Goal: Task Accomplishment & Management: Use online tool/utility

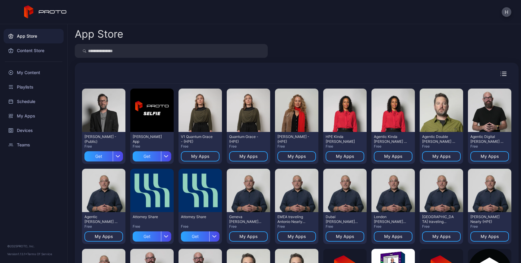
click at [48, 15] on icon at bounding box center [45, 11] width 43 height 13
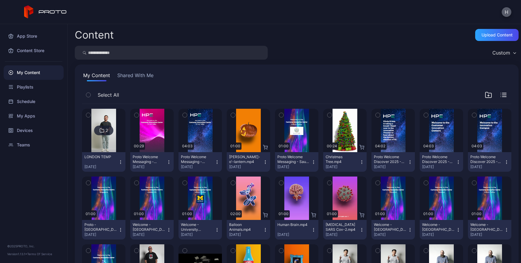
click at [505, 8] on button "H" at bounding box center [506, 12] width 10 height 10
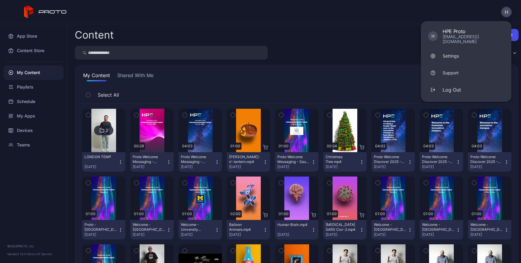
click at [235, 117] on icon "button" at bounding box center [233, 115] width 4 height 7
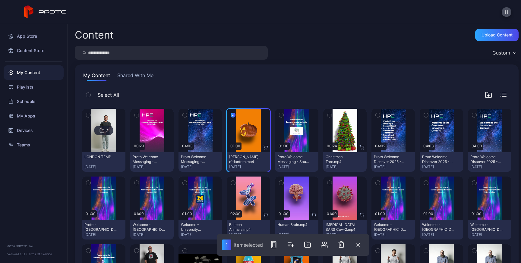
click at [332, 114] on icon "button" at bounding box center [329, 115] width 4 height 7
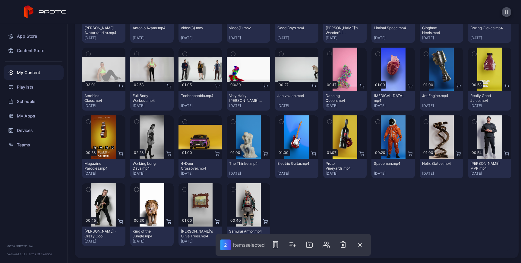
scroll to position [534, 0]
click at [424, 124] on icon "button" at bounding box center [426, 121] width 4 height 7
click at [142, 138] on div "Preview" at bounding box center [151, 137] width 19 height 10
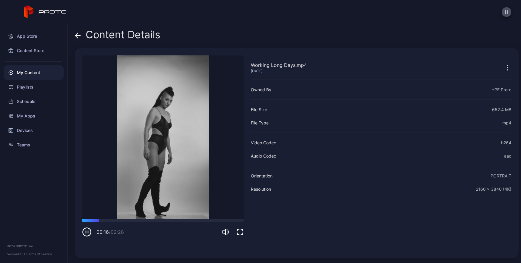
click at [79, 35] on icon at bounding box center [78, 36] width 6 height 6
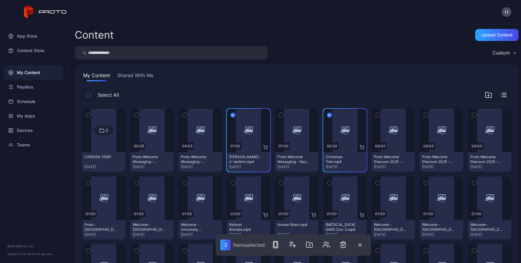
scroll to position [534, 0]
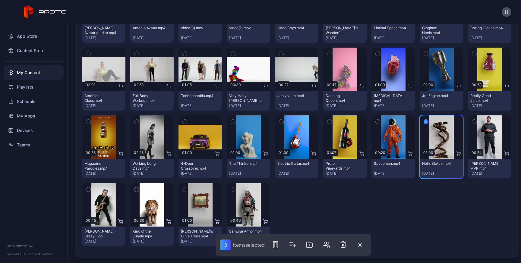
click at [187, 192] on icon "button" at bounding box center [185, 189] width 4 height 7
click at [137, 190] on icon "button" at bounding box center [137, 189] width 2 height 1
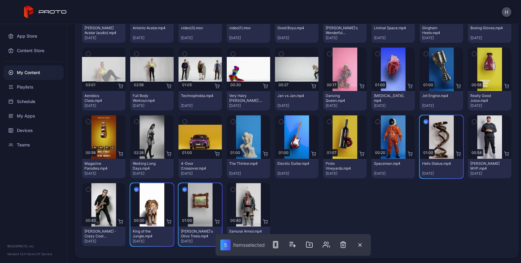
click at [235, 190] on icon "button" at bounding box center [233, 189] width 4 height 7
click at [376, 124] on icon "button" at bounding box center [378, 121] width 4 height 7
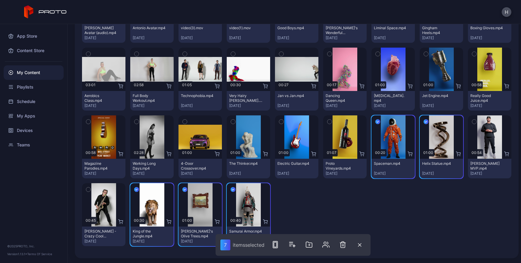
click at [327, 122] on icon "button" at bounding box center [329, 121] width 4 height 7
click at [279, 122] on icon "button" at bounding box center [281, 121] width 4 height 7
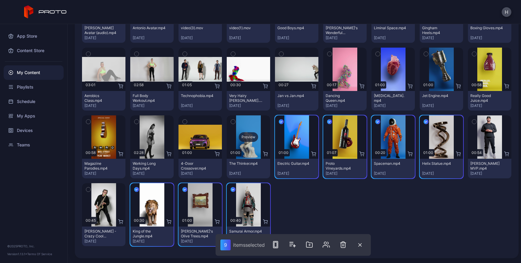
click at [239, 138] on div "Preview" at bounding box center [248, 137] width 19 height 10
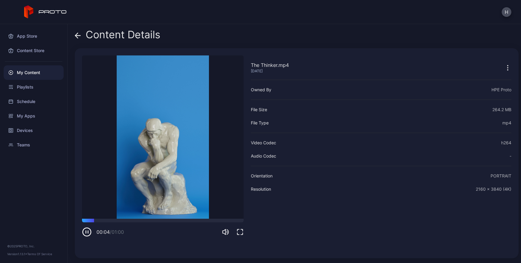
click at [71, 37] on div "Content Details The Thinker.mp4 [DATE] Sorry, your browser doesn‘t support embe…" at bounding box center [294, 143] width 453 height 239
click at [79, 36] on icon at bounding box center [77, 36] width 5 height 0
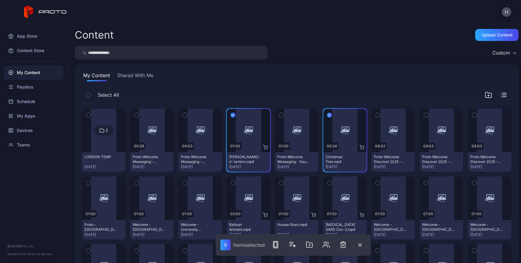
scroll to position [534, 0]
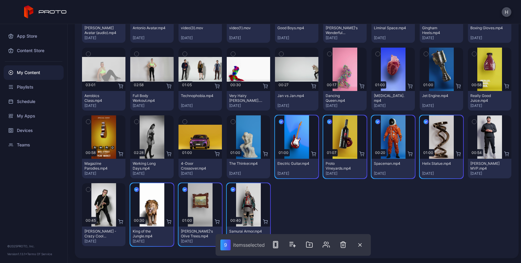
click at [231, 124] on icon "button" at bounding box center [233, 121] width 4 height 7
click at [231, 125] on icon "button" at bounding box center [233, 121] width 5 height 7
click at [328, 55] on icon "button" at bounding box center [329, 54] width 2 height 1
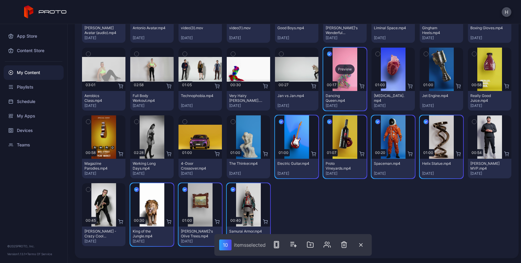
click at [335, 74] on div "Preview" at bounding box center [344, 69] width 19 height 10
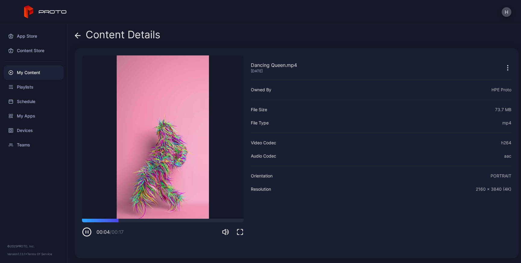
click at [77, 36] on icon at bounding box center [78, 36] width 6 height 6
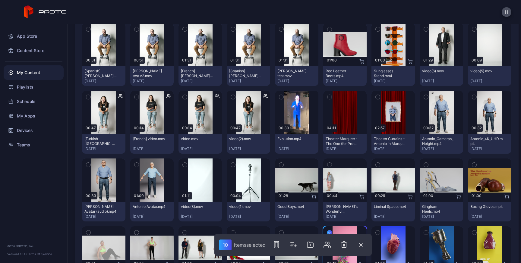
scroll to position [417, 0]
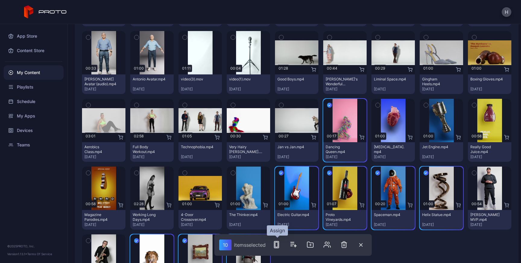
click at [277, 243] on icon "button" at bounding box center [276, 244] width 7 height 7
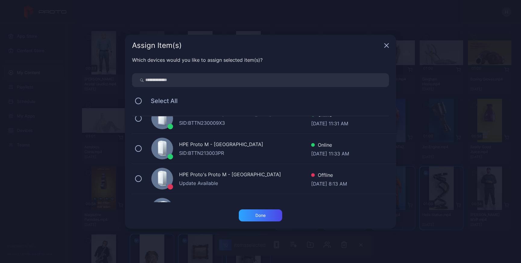
scroll to position [276, 0]
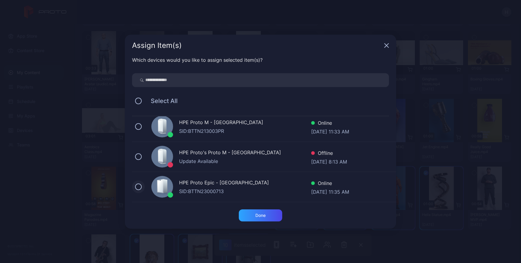
click at [138, 185] on button at bounding box center [138, 187] width 7 height 7
click at [249, 217] on div "Done" at bounding box center [260, 215] width 43 height 12
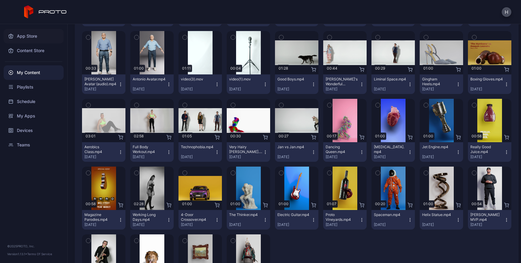
click at [34, 38] on div "App Store" at bounding box center [34, 36] width 60 height 14
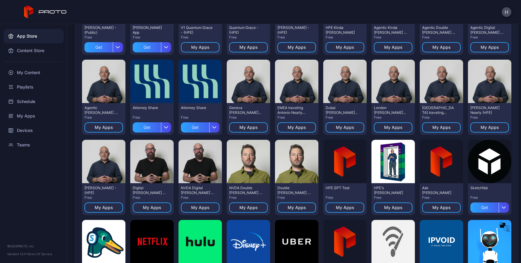
scroll to position [110, 0]
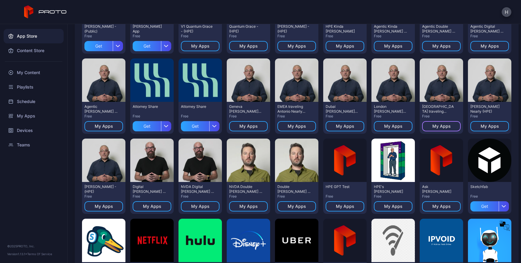
click at [432, 129] on div "My Apps" at bounding box center [441, 126] width 18 height 5
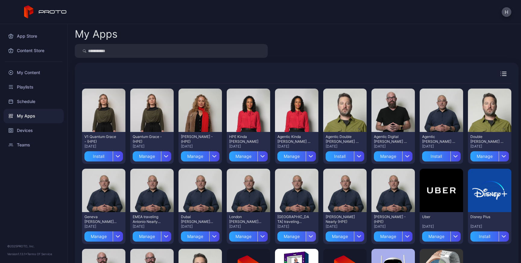
click at [313, 236] on icon "button" at bounding box center [311, 236] width 5 height 2
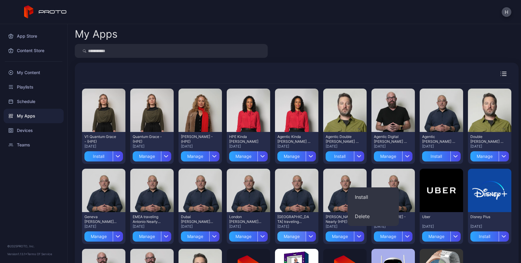
click at [306, 234] on div "Manage" at bounding box center [291, 236] width 28 height 10
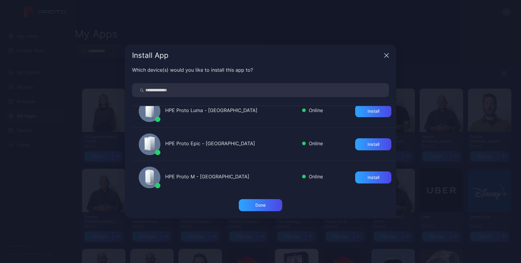
scroll to position [259, 0]
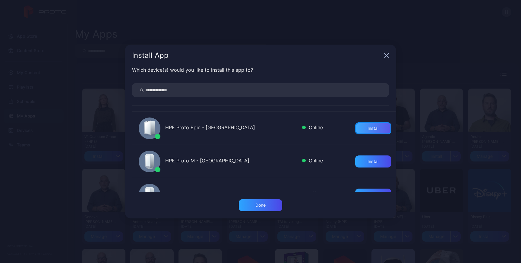
click at [377, 128] on div "Install" at bounding box center [373, 128] width 36 height 12
click at [263, 209] on div "Done" at bounding box center [260, 205] width 43 height 12
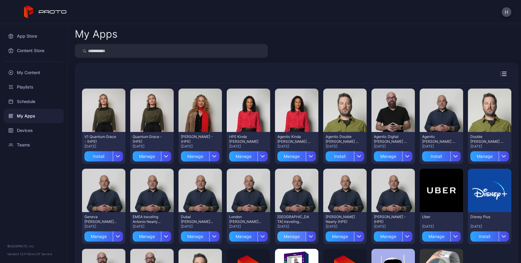
click at [306, 239] on div "Manage" at bounding box center [291, 236] width 28 height 10
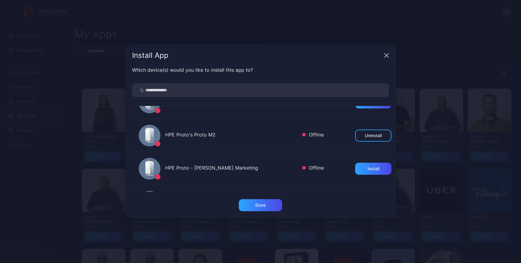
scroll to position [53, 0]
click at [255, 206] on div "Done" at bounding box center [260, 205] width 10 height 5
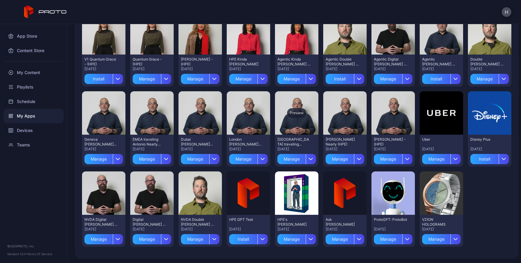
scroll to position [78, 0]
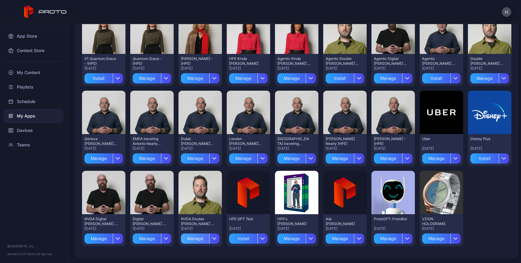
click at [209, 240] on div "Manage" at bounding box center [195, 239] width 28 height 10
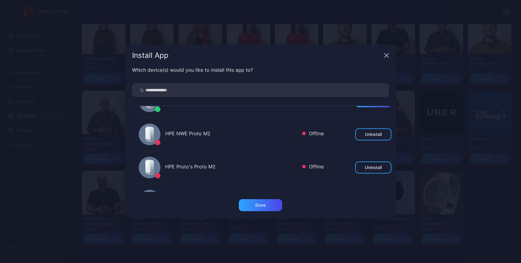
scroll to position [22, 0]
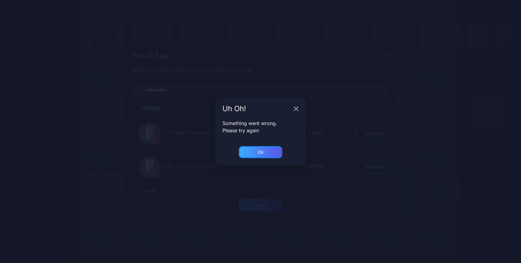
click at [267, 150] on div "Ok" at bounding box center [260, 152] width 43 height 12
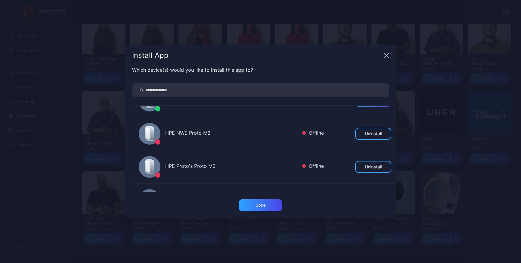
click at [388, 55] on icon "button" at bounding box center [386, 55] width 5 height 5
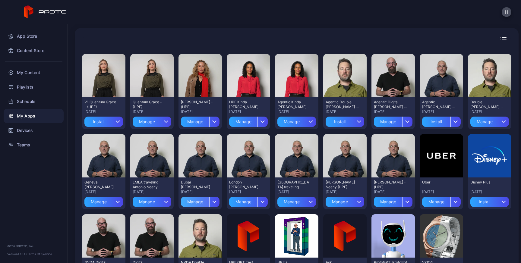
scroll to position [30, 0]
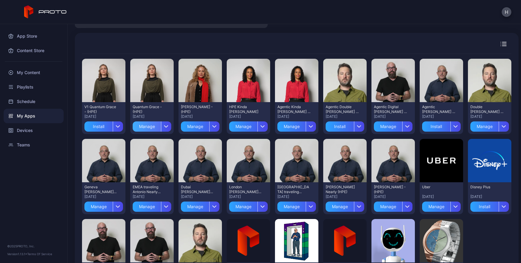
click at [155, 127] on div "Manage" at bounding box center [147, 126] width 28 height 10
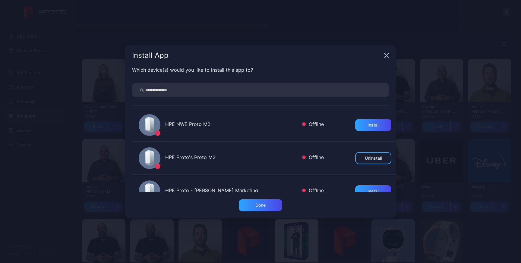
scroll to position [36, 0]
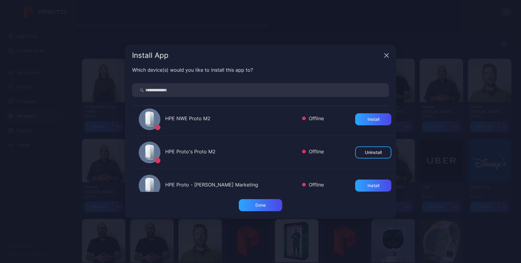
click at [387, 51] on div "Install App" at bounding box center [260, 56] width 271 height 22
click at [385, 55] on icon "button" at bounding box center [386, 55] width 5 height 5
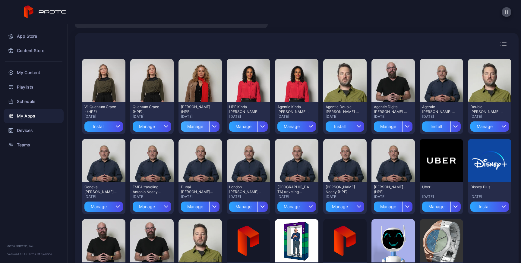
click at [209, 126] on div "Manage" at bounding box center [195, 126] width 28 height 10
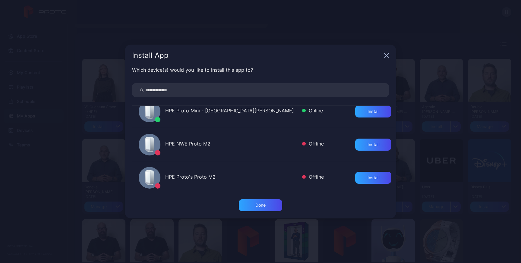
scroll to position [17, 0]
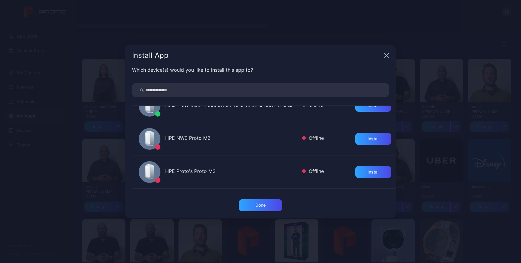
click at [386, 57] on icon "button" at bounding box center [386, 55] width 5 height 5
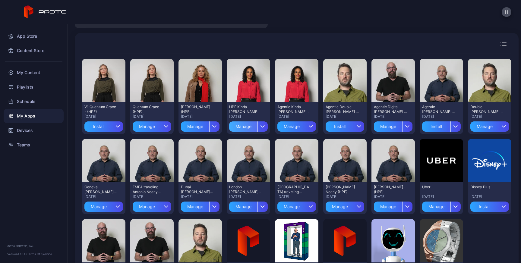
click at [257, 127] on div "Manage" at bounding box center [243, 126] width 28 height 10
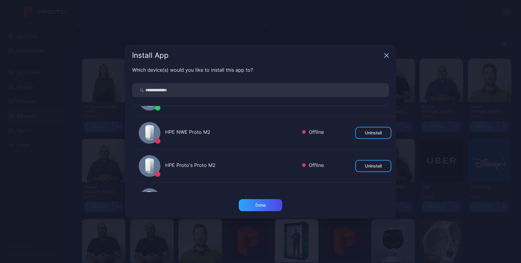
scroll to position [24, 0]
click at [385, 53] on icon "button" at bounding box center [386, 55] width 5 height 5
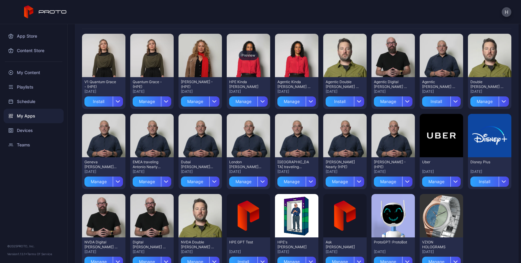
scroll to position [0, 0]
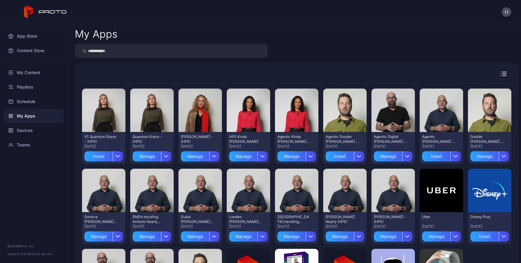
click at [287, 38] on div "My Apps" at bounding box center [297, 34] width 444 height 10
click at [382, 55] on div at bounding box center [297, 51] width 444 height 14
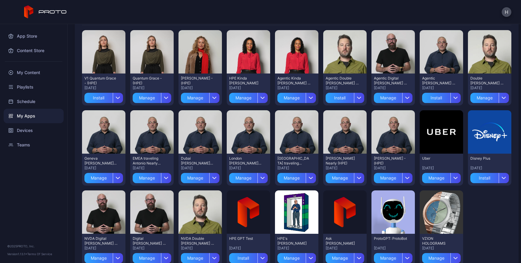
scroll to position [59, 0]
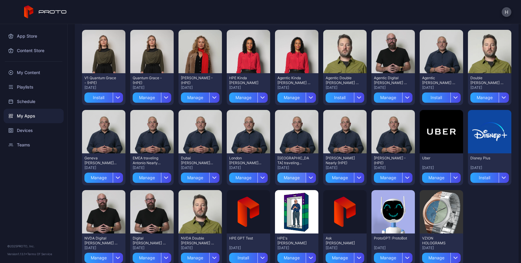
click at [306, 179] on div "Manage" at bounding box center [291, 178] width 28 height 10
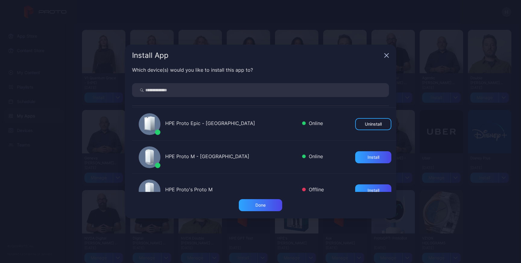
scroll to position [262, 0]
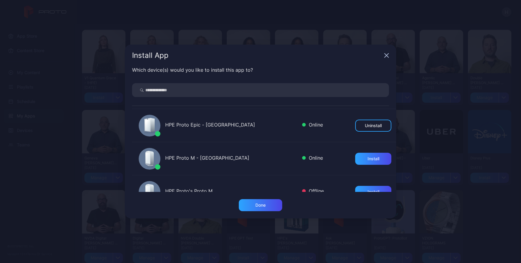
click at [385, 55] on icon "button" at bounding box center [386, 55] width 5 height 5
